Goal: Entertainment & Leisure: Consume media (video, audio)

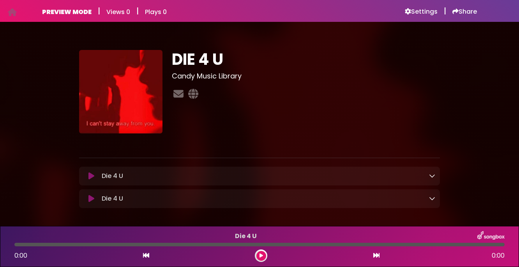
click at [90, 176] on icon at bounding box center [91, 176] width 6 height 8
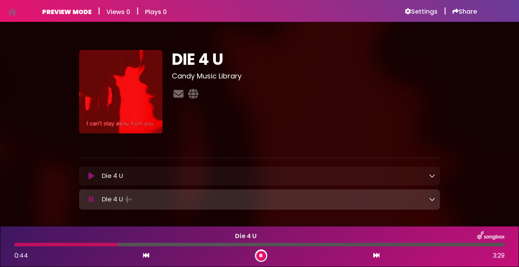
click at [262, 253] on icon at bounding box center [261, 255] width 3 height 5
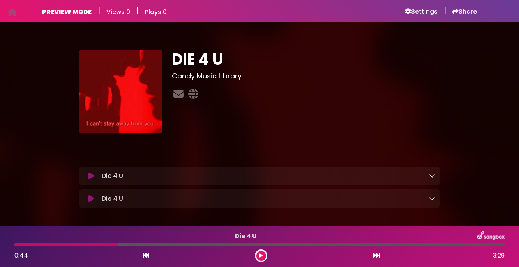
click at [7, 11] on div "PREVIEW MODE | Views 0 | Plays 0 Settings | Share | |" at bounding box center [259, 11] width 519 height 22
click at [10, 12] on icon at bounding box center [12, 12] width 9 height 0
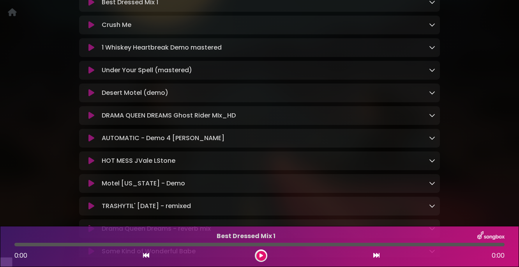
scroll to position [157, 0]
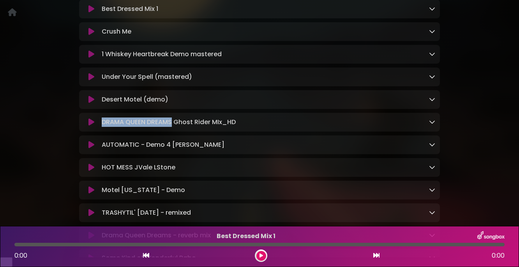
drag, startPoint x: 172, startPoint y: 134, endPoint x: 100, endPoint y: 133, distance: 71.7
click at [100, 127] on div "DRAMA QUEEN DREAMS Ghost Rider MIx_HD Loading Track..." at bounding box center [267, 121] width 337 height 9
copy p "DRAMA QUEEN DREAMS"
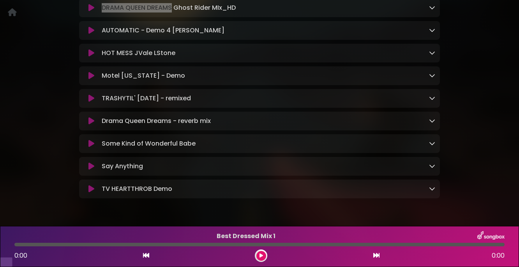
scroll to position [303, 0]
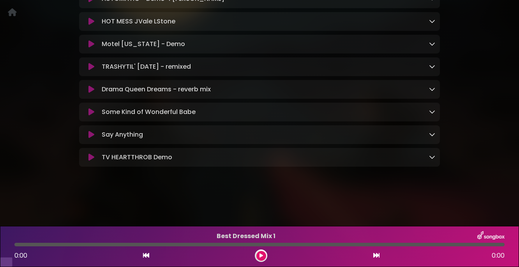
click at [90, 116] on icon at bounding box center [91, 112] width 6 height 8
click at [92, 116] on icon at bounding box center [91, 112] width 6 height 8
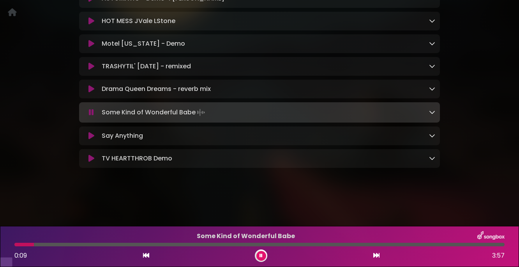
click at [92, 116] on icon at bounding box center [91, 112] width 5 height 8
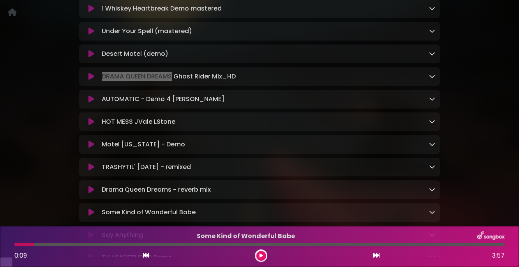
scroll to position [48, 0]
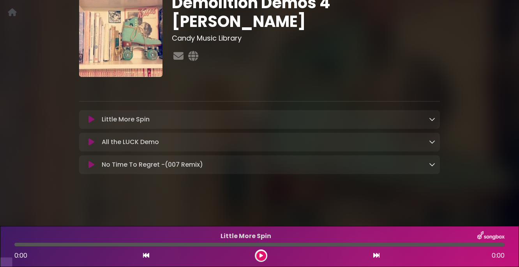
scroll to position [55, 0]
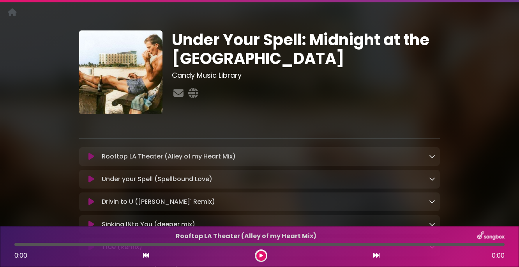
scroll to position [86, 0]
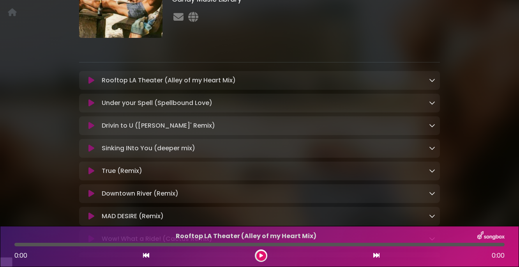
click at [93, 84] on icon at bounding box center [91, 80] width 6 height 8
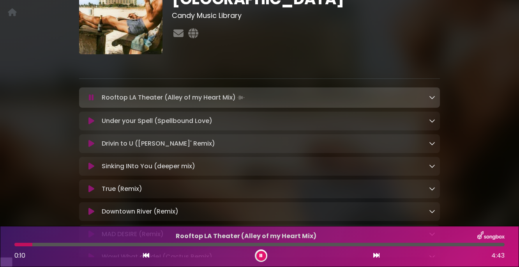
scroll to position [68, 0]
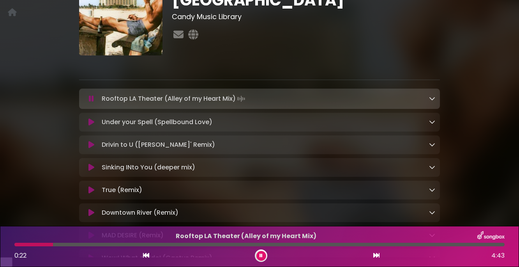
click at [218, 235] on p "Rooftop LA Theater (Alley of my Heart Mix)" at bounding box center [245, 235] width 463 height 9
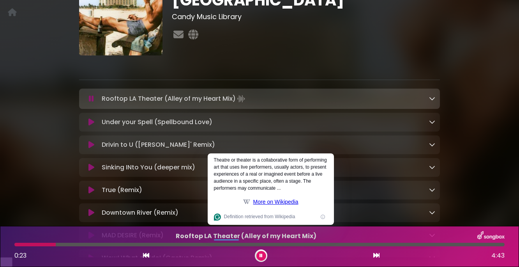
click at [158, 235] on p "Rooftop LA Theater (Alley of my Heart Mix)" at bounding box center [245, 235] width 463 height 9
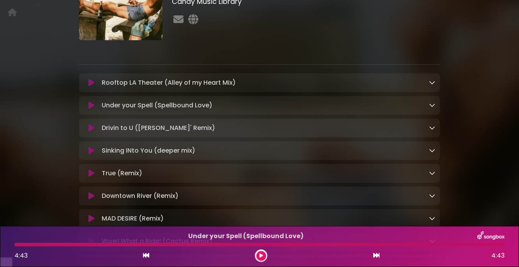
scroll to position [85, 0]
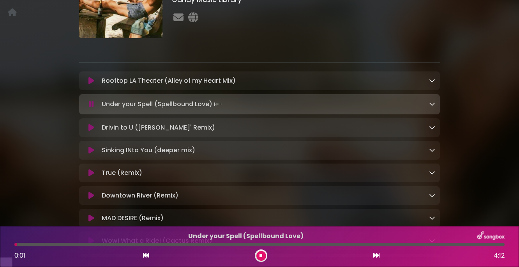
click at [93, 131] on icon at bounding box center [91, 128] width 6 height 8
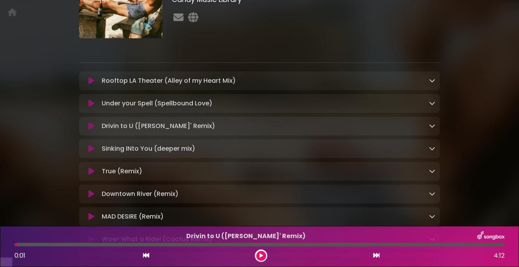
click at [93, 130] on icon at bounding box center [91, 126] width 6 height 8
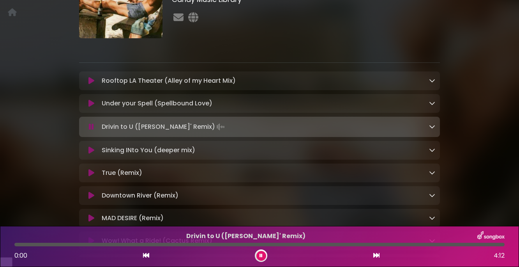
click at [93, 131] on icon at bounding box center [91, 127] width 5 height 8
click at [92, 131] on icon at bounding box center [91, 127] width 5 height 8
